Goal: Information Seeking & Learning: Find specific fact

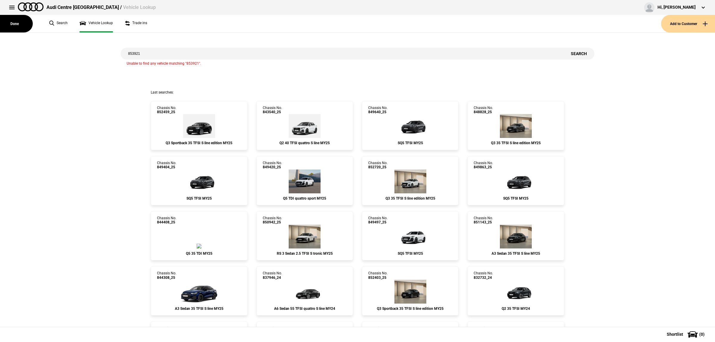
click at [175, 53] on input "853921" at bounding box center [342, 54] width 443 height 12
type input "849398"
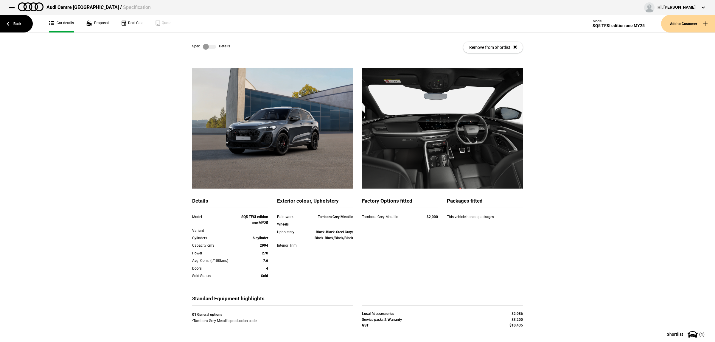
click at [208, 49] on label at bounding box center [209, 47] width 13 height 6
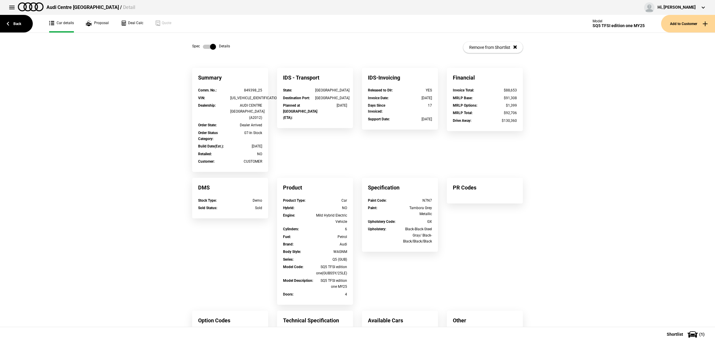
click at [240, 99] on div "[US_VEHICLE_IDENTIFICATION_NUMBER]" at bounding box center [246, 98] width 32 height 6
copy div "[US_VEHICLE_IDENTIFICATION_NUMBER]"
